Goal: Task Accomplishment & Management: Use online tool/utility

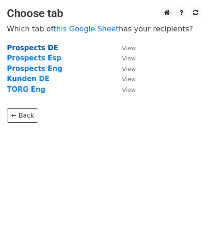
click at [45, 48] on strong "Prospects DE" at bounding box center [32, 48] width 51 height 8
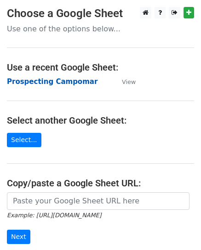
click at [63, 82] on strong "Prospecting Campomar" at bounding box center [52, 81] width 91 height 8
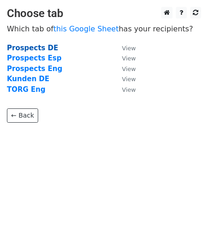
click at [34, 48] on strong "Prospects DE" at bounding box center [32, 48] width 51 height 8
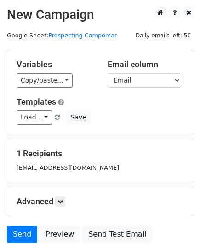
scroll to position [46, 0]
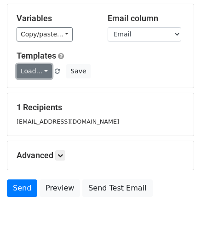
click at [46, 69] on link "Load..." at bounding box center [34, 71] width 35 height 14
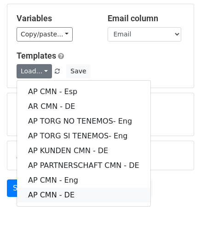
click at [66, 193] on link "AP CMN - DE" at bounding box center [84, 195] width 134 height 15
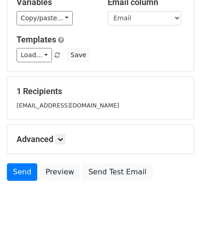
scroll to position [70, 0]
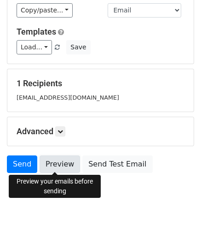
click at [61, 162] on link "Preview" at bounding box center [60, 164] width 41 height 18
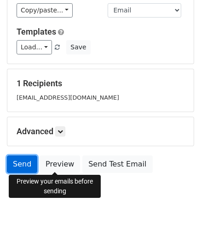
click at [20, 163] on link "Send" at bounding box center [22, 164] width 30 height 18
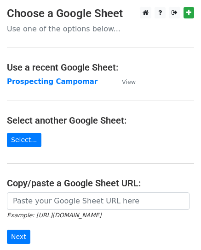
click at [70, 82] on strong "Prospecting Campomar" at bounding box center [52, 81] width 91 height 8
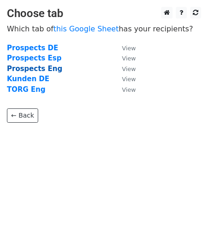
click at [47, 71] on strong "Prospects Eng" at bounding box center [34, 69] width 55 height 8
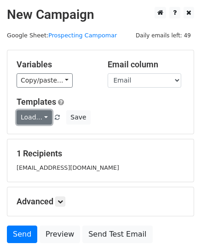
click at [44, 117] on link "Load..." at bounding box center [34, 117] width 35 height 14
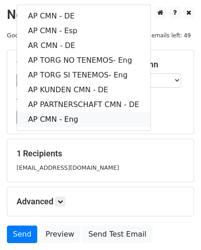
click at [64, 119] on link "AP CMN - Eng" at bounding box center [84, 119] width 134 height 15
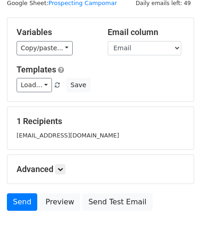
scroll to position [70, 0]
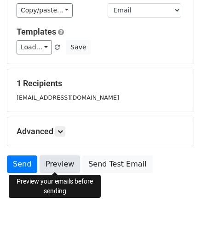
click at [53, 164] on link "Preview" at bounding box center [60, 164] width 41 height 18
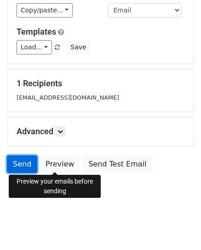
click at [21, 165] on link "Send" at bounding box center [22, 164] width 30 height 18
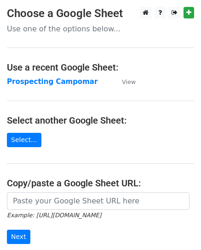
click at [71, 81] on strong "Prospecting Campomar" at bounding box center [52, 81] width 91 height 8
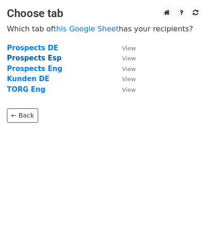
click at [41, 58] on strong "Prospects Esp" at bounding box center [34, 58] width 55 height 8
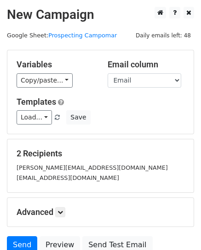
scroll to position [46, 0]
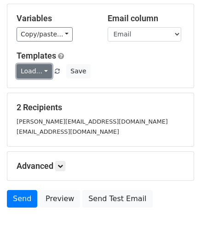
click at [44, 72] on link "Load..." at bounding box center [34, 71] width 35 height 14
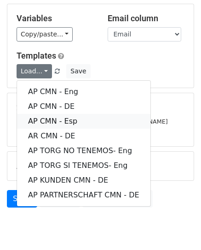
click at [67, 121] on link "AP CMN - Esp" at bounding box center [84, 121] width 134 height 15
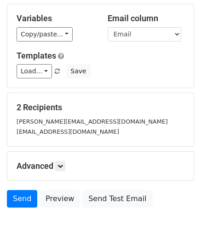
scroll to position [81, 0]
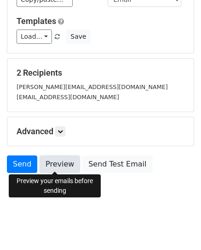
click at [62, 163] on link "Preview" at bounding box center [60, 164] width 41 height 18
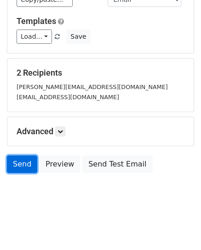
click at [18, 165] on link "Send" at bounding box center [22, 164] width 30 height 18
